Goal: Task Accomplishment & Management: Manage account settings

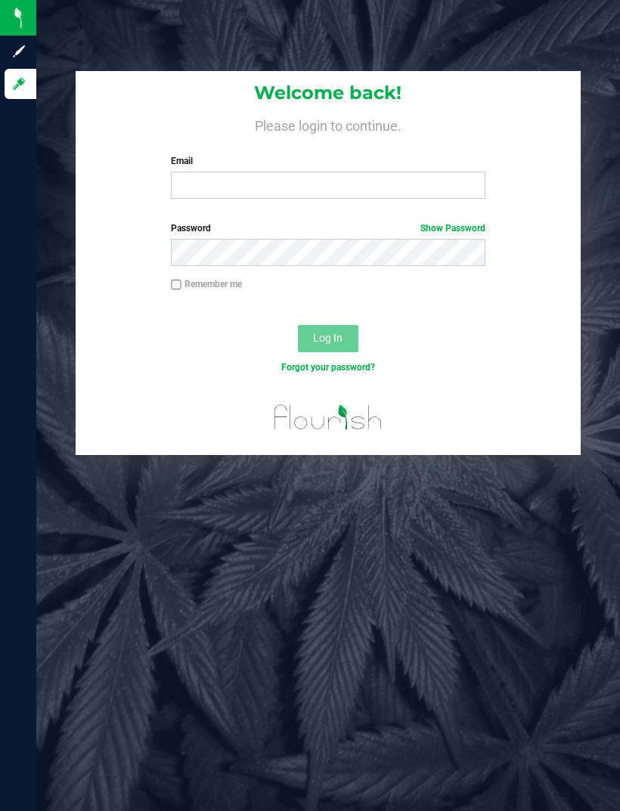
scroll to position [48, 0]
type input "s"
type input "[EMAIL_ADDRESS][DOMAIN_NAME]"
click at [338, 325] on button "Log In" at bounding box center [328, 338] width 60 height 27
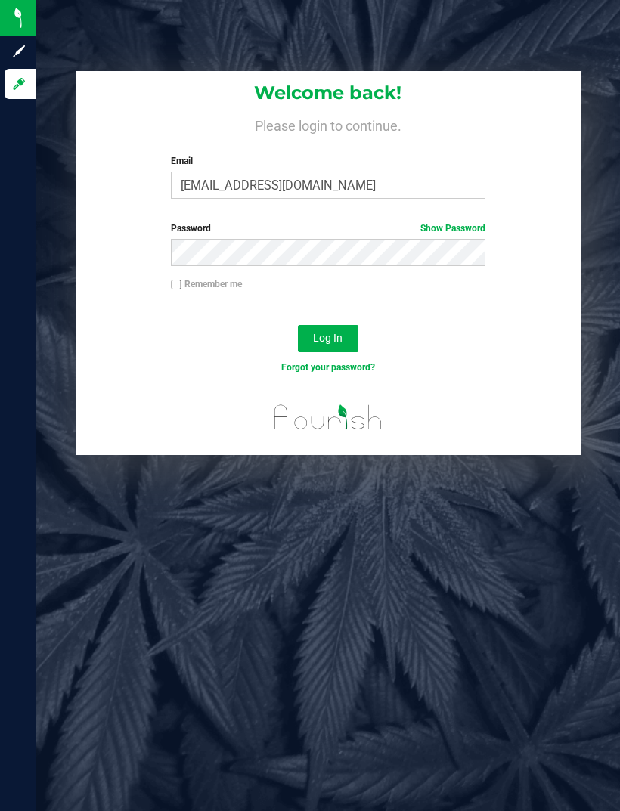
click at [176, 280] on input "Remember me" at bounding box center [176, 285] width 11 height 11
checkbox input "true"
click at [341, 332] on span "Log In" at bounding box center [327, 338] width 29 height 12
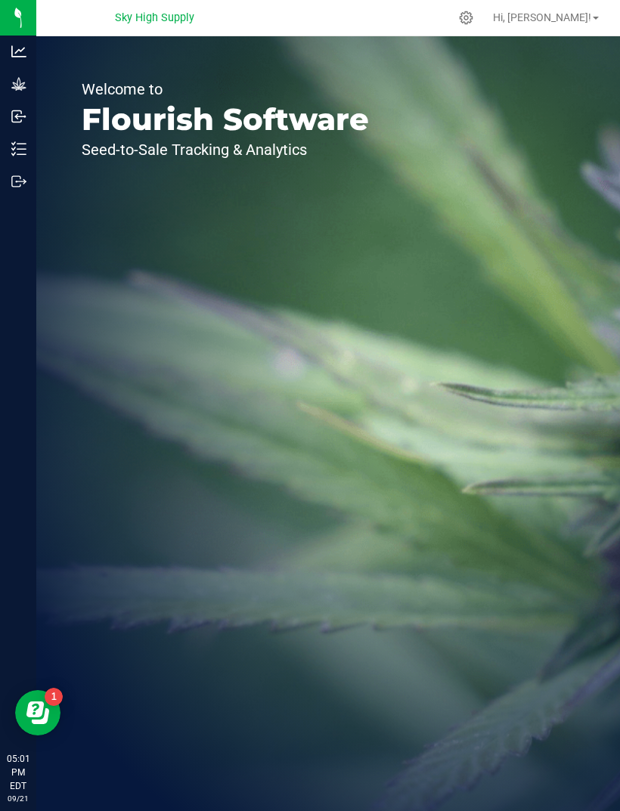
click at [20, 81] on icon at bounding box center [18, 83] width 15 height 15
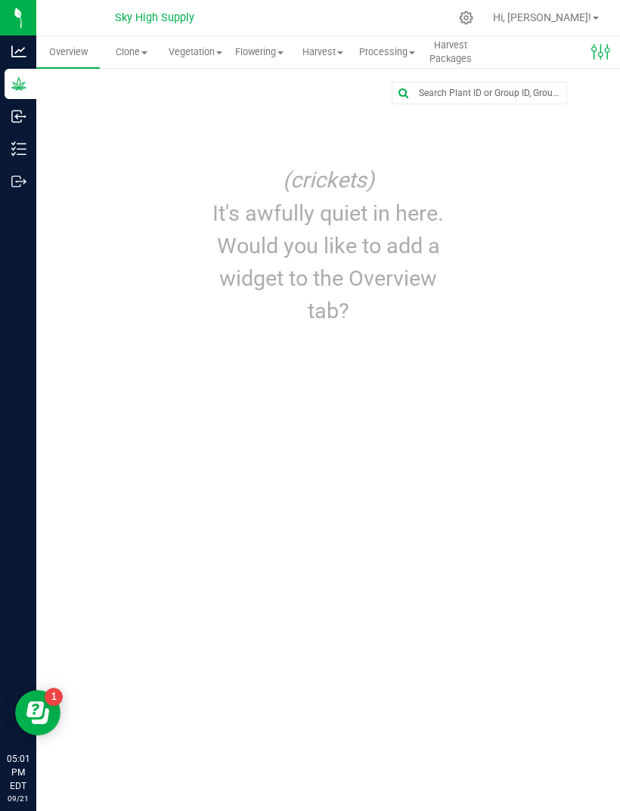
click at [515, 220] on div "(crickets) It's awfully quiet in here. Would you like to add a widget to the Ov…" at bounding box center [328, 246] width 546 height 174
click at [389, 105] on div at bounding box center [327, 105] width 455 height 1
click at [389, 102] on div at bounding box center [327, 93] width 523 height 23
click at [392, 97] on input "text" at bounding box center [479, 92] width 174 height 21
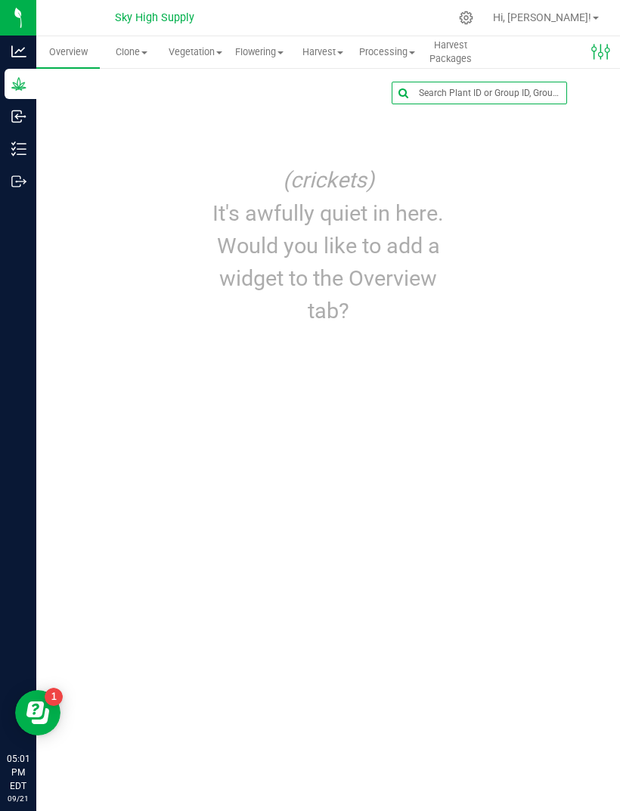
click at [394, 58] on span "Processing" at bounding box center [387, 52] width 62 height 14
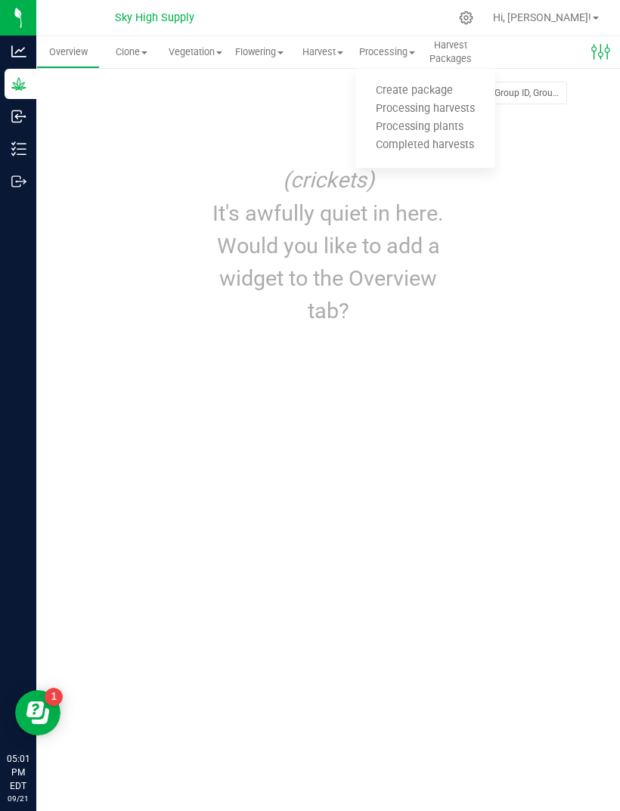
click at [459, 107] on span "Processing harvests" at bounding box center [425, 109] width 140 height 13
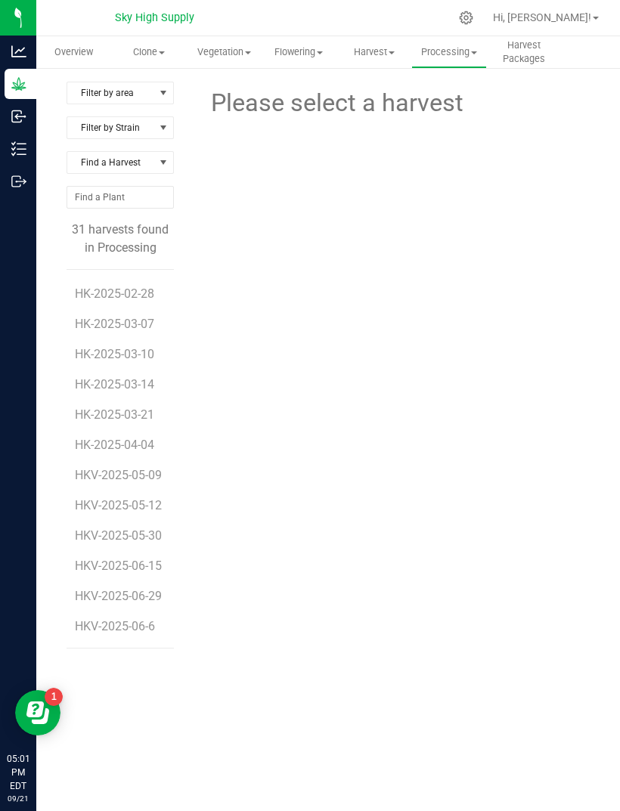
scroll to position [680, 0]
click at [124, 498] on span "HKV-2025-05-12" at bounding box center [118, 505] width 87 height 14
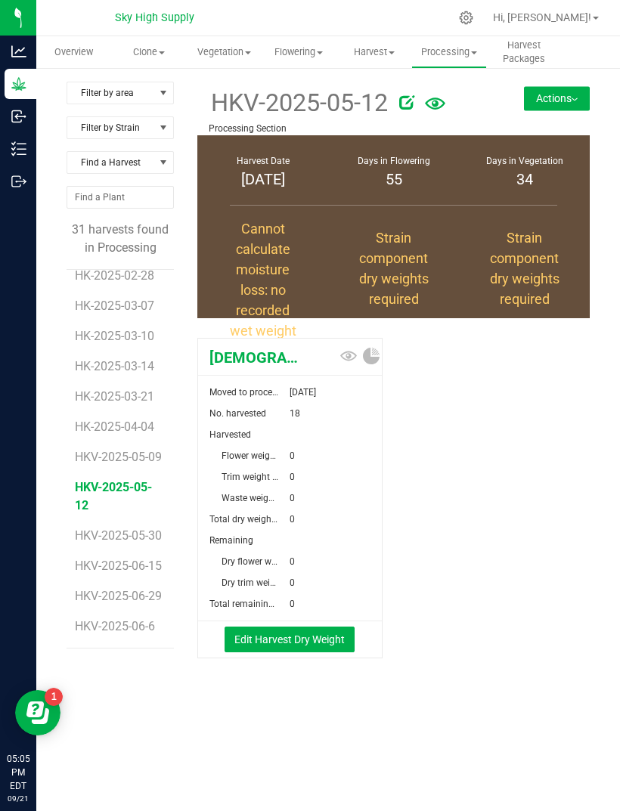
scroll to position [680, 0]
click at [125, 558] on span "HKV-2025-06-15" at bounding box center [118, 565] width 87 height 14
click at [141, 628] on span "HKV-2025-06-6" at bounding box center [115, 626] width 80 height 14
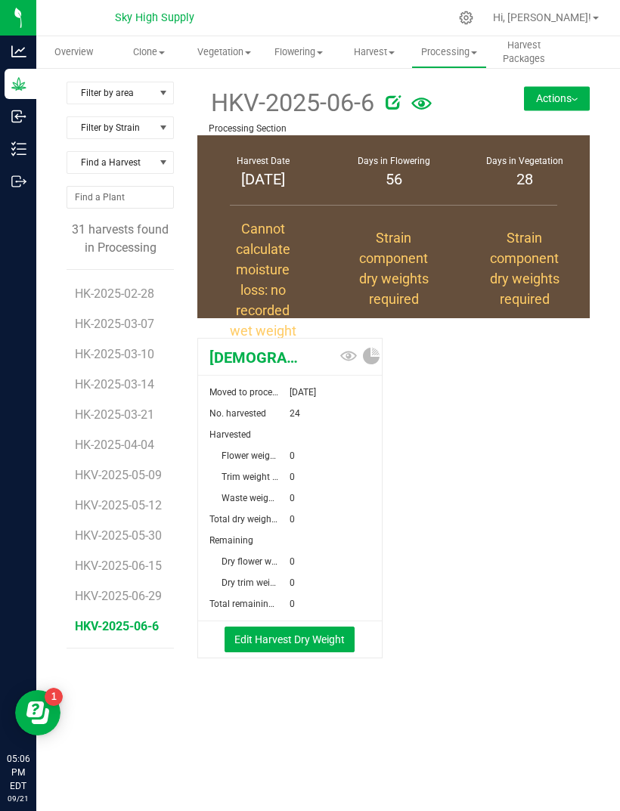
click at [135, 589] on span "HKV-2025-06-29" at bounding box center [118, 596] width 87 height 14
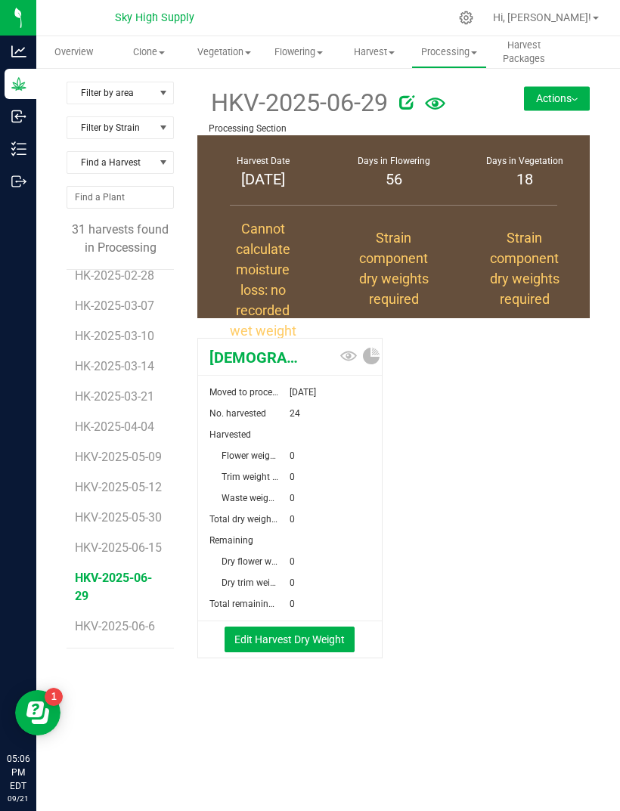
click at [126, 540] on span "HKV-2025-06-15" at bounding box center [118, 547] width 87 height 14
click at [126, 589] on span "HKV-2025-06-29" at bounding box center [118, 596] width 87 height 14
click at [131, 540] on span "HKV-2025-06-15" at bounding box center [118, 547] width 87 height 14
click at [136, 629] on span "HKV-2025-06-6" at bounding box center [115, 626] width 80 height 14
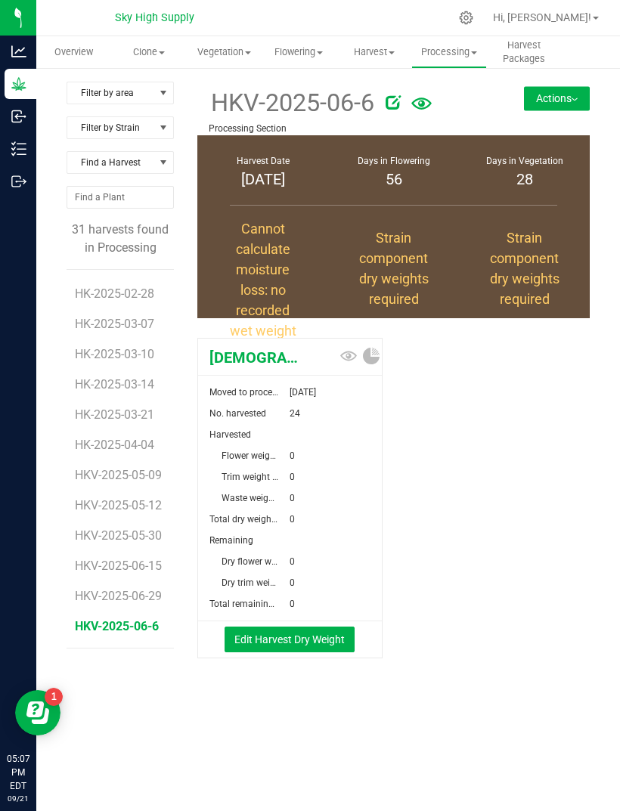
click at [125, 589] on span "HKV-2025-06-29" at bounding box center [118, 596] width 87 height 14
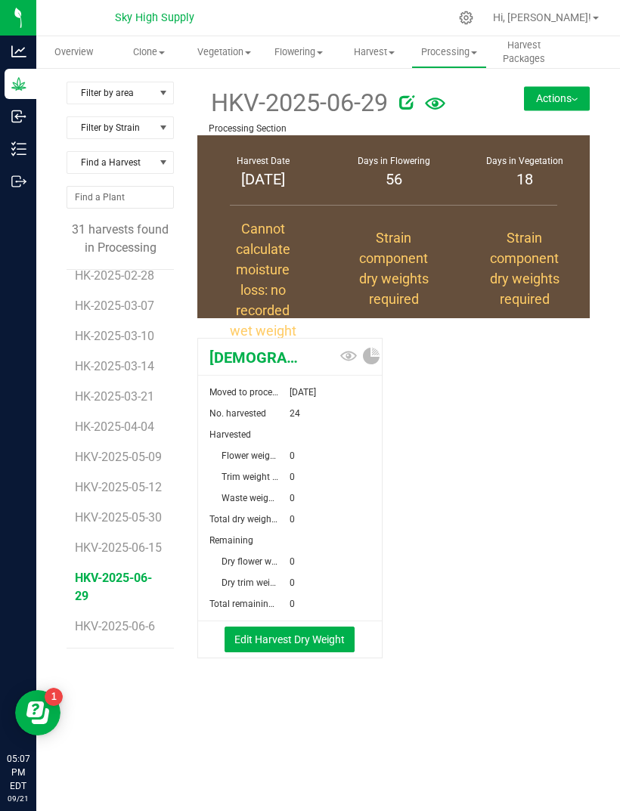
click at [130, 540] on span "HKV-2025-06-15" at bounding box center [118, 547] width 87 height 14
click at [144, 620] on span "HKV-2025-06-6" at bounding box center [115, 626] width 80 height 14
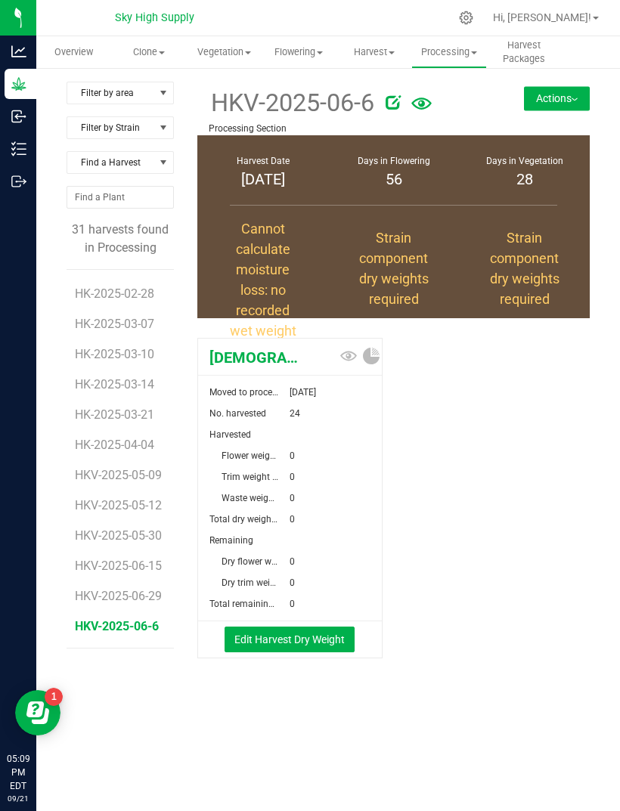
click at [136, 558] on span "HKV-2025-06-15" at bounding box center [118, 565] width 87 height 14
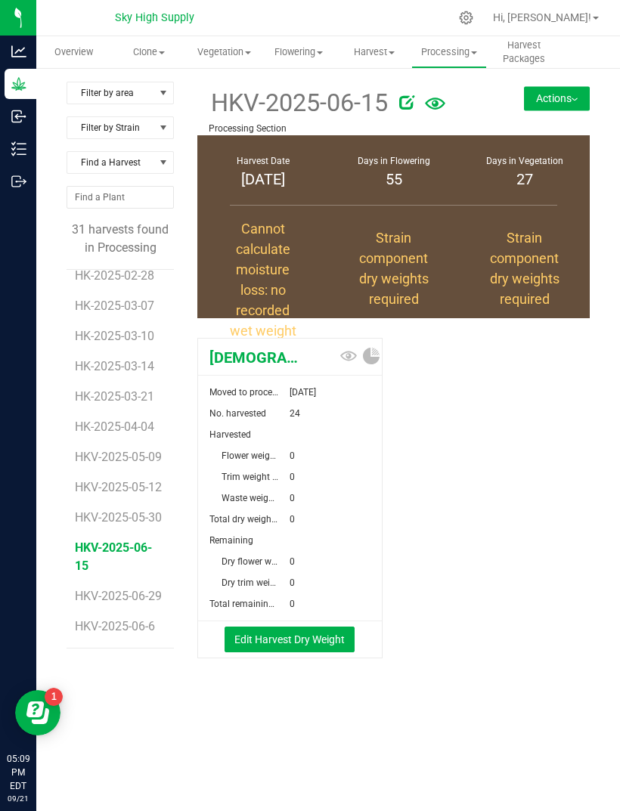
click at [135, 589] on span "HKV-2025-06-29" at bounding box center [118, 596] width 87 height 14
click at [140, 629] on span "HKV-2025-06-6" at bounding box center [115, 626] width 80 height 14
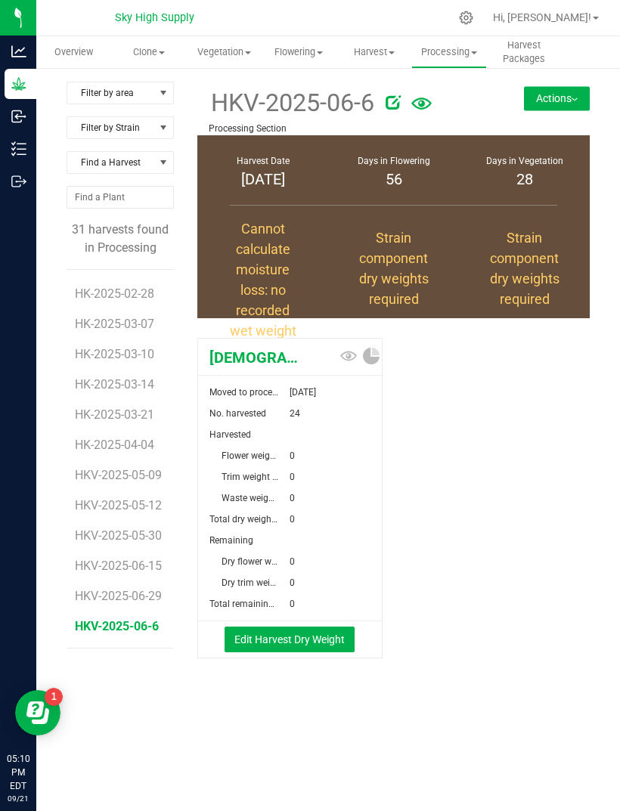
click at [138, 528] on span "HKV-2025-05-30" at bounding box center [118, 535] width 87 height 14
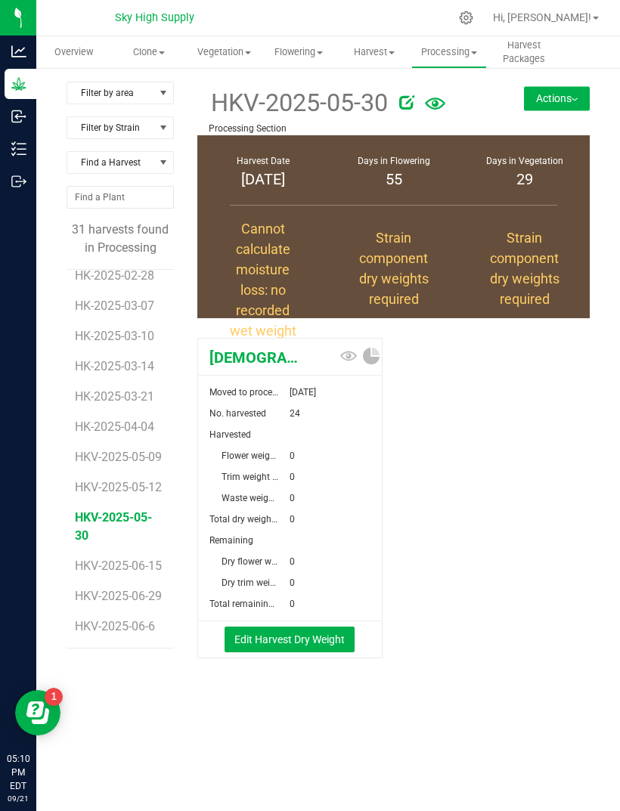
click at [152, 623] on span "HKV-2025-06-6" at bounding box center [115, 626] width 80 height 14
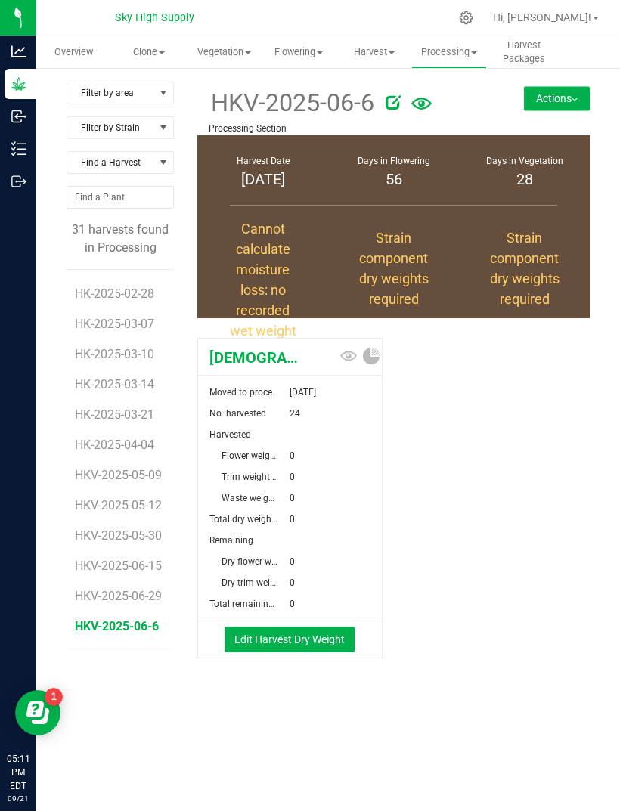
click at [601, 362] on div "Filter by area Filter by area All Processing Section Filter by Strain Find a Ha…" at bounding box center [327, 405] width 583 height 678
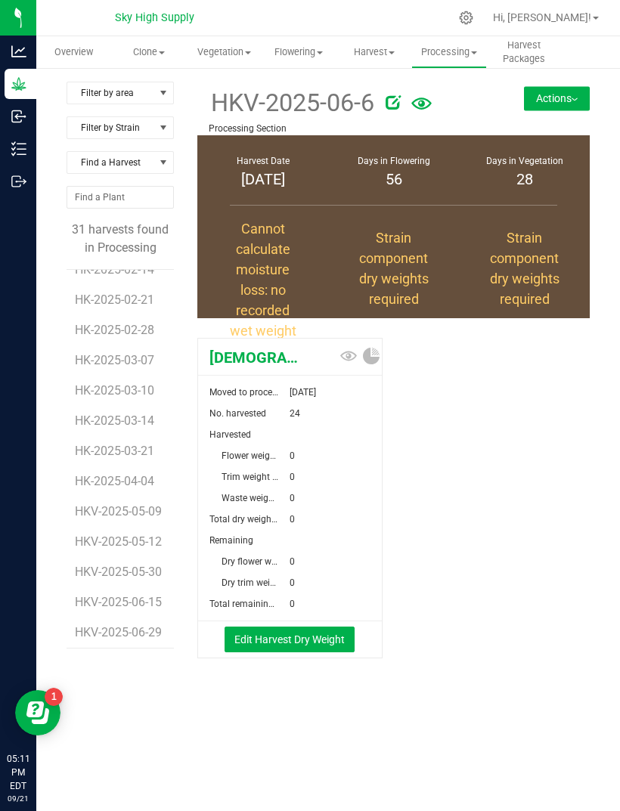
click at [558, 104] on button "Actions" at bounding box center [557, 98] width 66 height 24
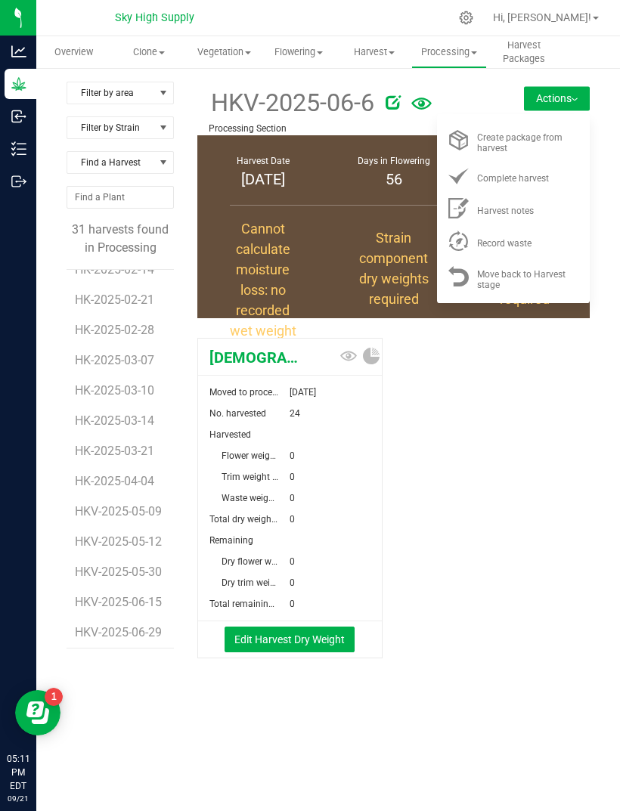
click at [548, 378] on div "[DEMOGRAPHIC_DATA] Kush Moved to processing [DATE] No. harvested 24 Harvested F…" at bounding box center [393, 514] width 392 height 364
click at [539, 389] on div "[DEMOGRAPHIC_DATA] Kush Moved to processing [DATE] No. harvested 24 Harvested F…" at bounding box center [393, 514] width 392 height 364
click at [303, 631] on button "Edit Harvest Dry Weight" at bounding box center [289, 639] width 130 height 26
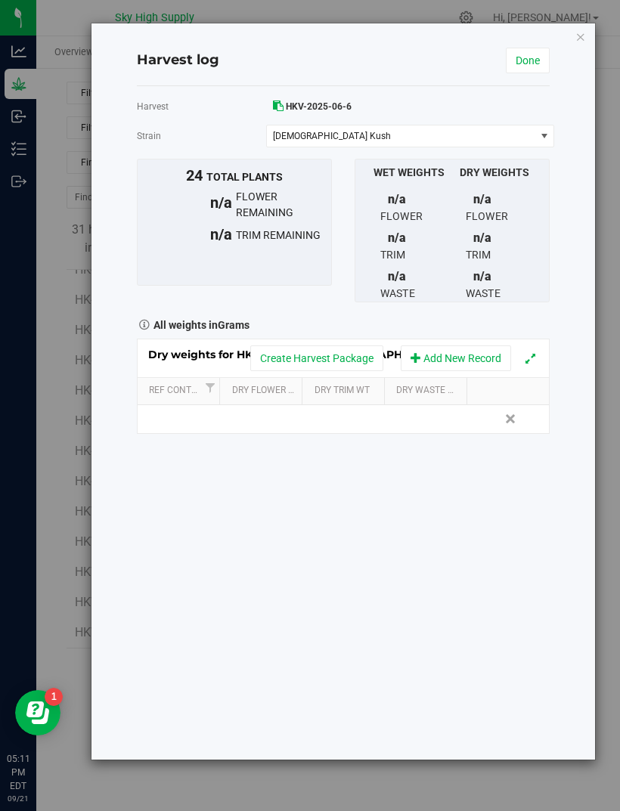
click at [478, 345] on button "Add New Record" at bounding box center [455, 358] width 110 height 26
click at [419, 352] on span "Add New Record" at bounding box center [415, 357] width 11 height 11
click at [512, 410] on link "Delete" at bounding box center [511, 418] width 23 height 20
click at [270, 416] on input "text" at bounding box center [264, 417] width 64 height 21
click at [267, 413] on input "text" at bounding box center [264, 417] width 64 height 21
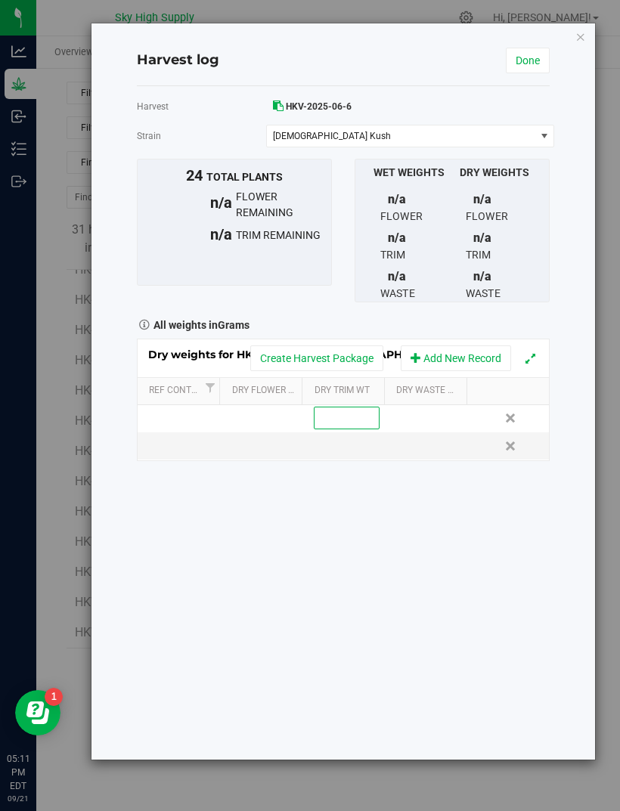
click at [345, 412] on input "text" at bounding box center [346, 417] width 64 height 21
click at [584, 32] on icon "button" at bounding box center [580, 36] width 11 height 18
